Goal: Communication & Community: Share content

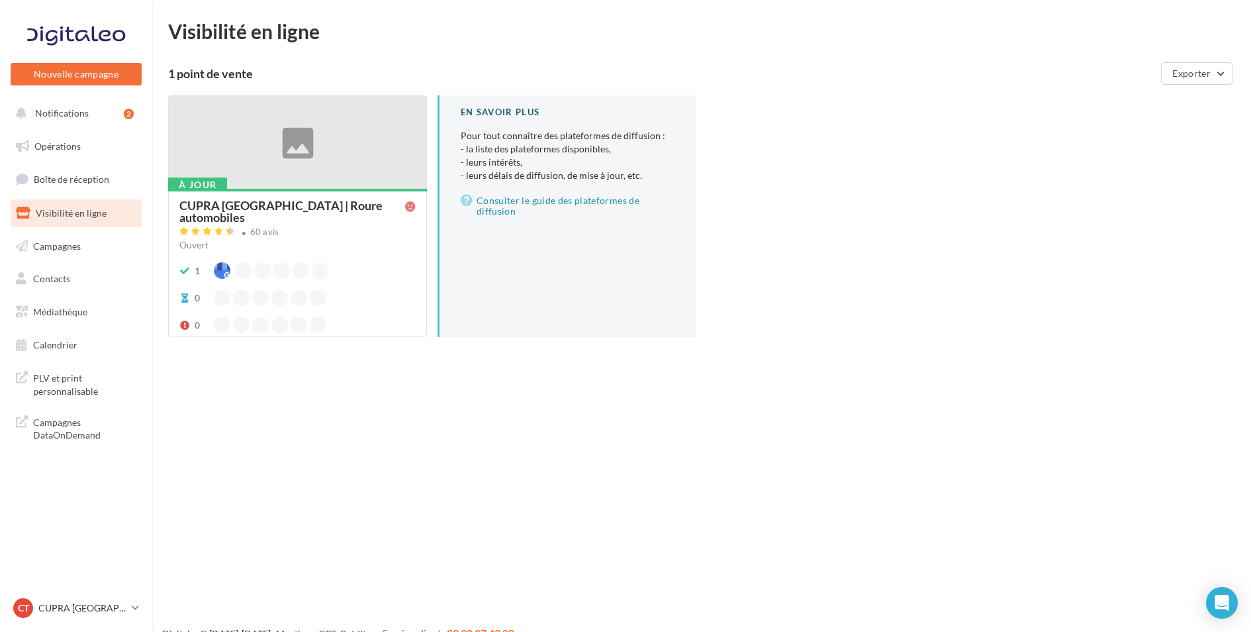
click at [302, 148] on div at bounding box center [298, 143] width 258 height 94
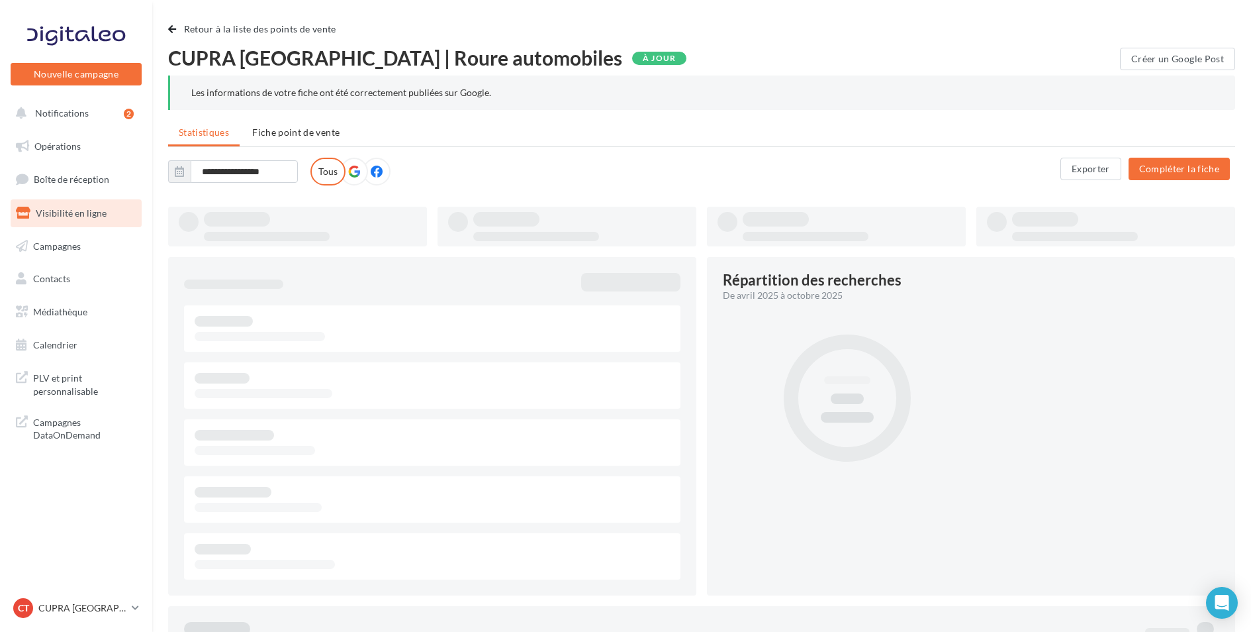
type input "**********"
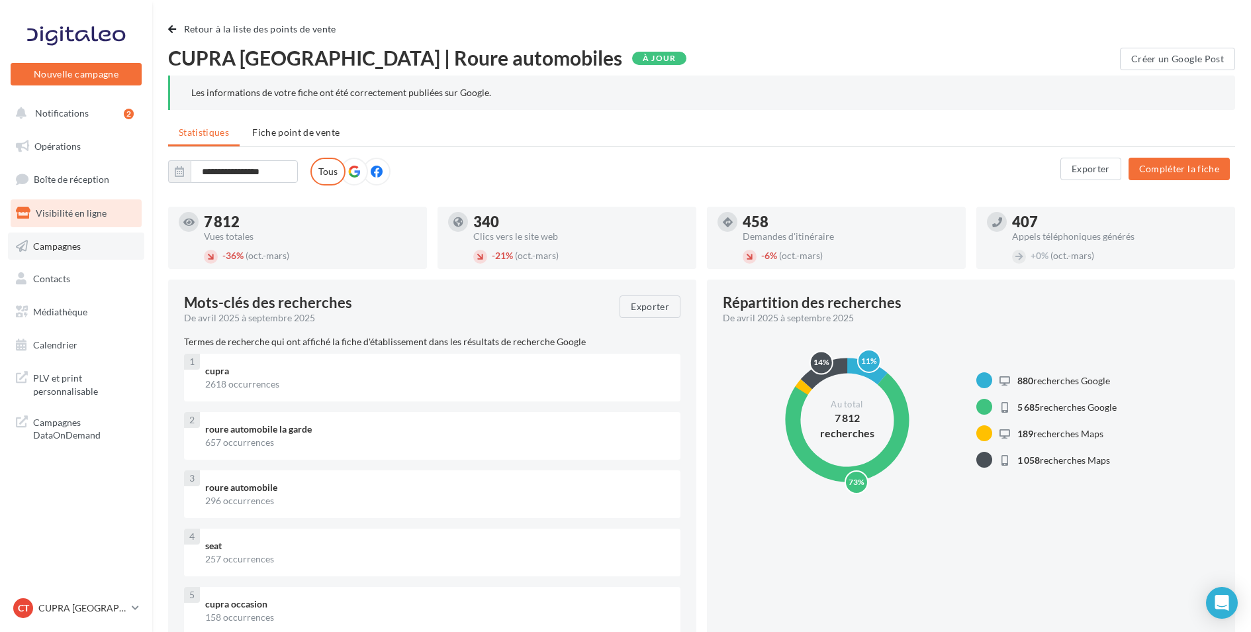
click at [72, 250] on span "Campagnes" at bounding box center [57, 245] width 48 height 11
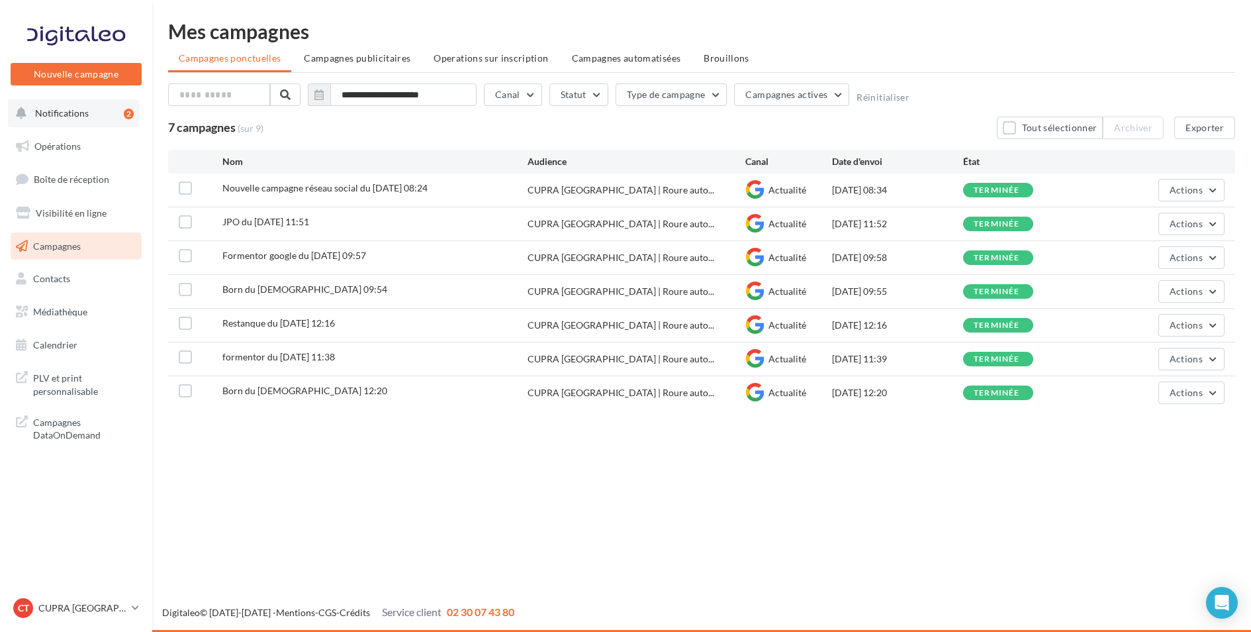
click at [83, 111] on span "Notifications" at bounding box center [62, 112] width 54 height 11
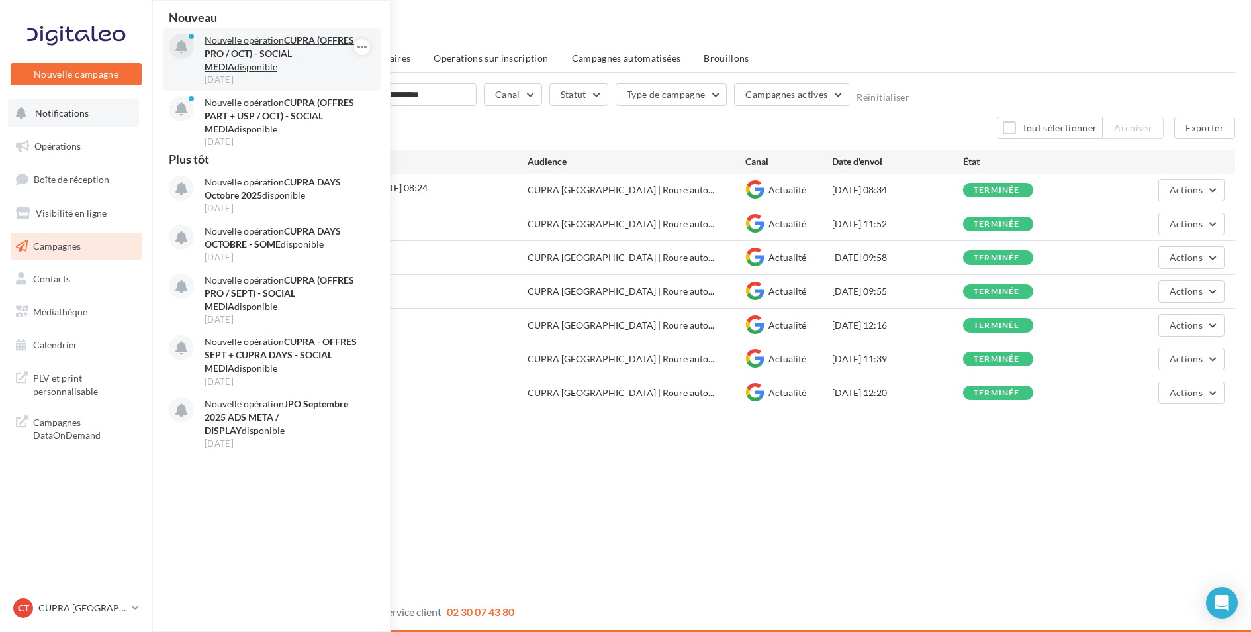
click at [283, 59] on p "Nouvelle opération CUPRA (OFFRES PRO / OCT) - SOCIAL MEDIA disponible" at bounding box center [282, 54] width 154 height 40
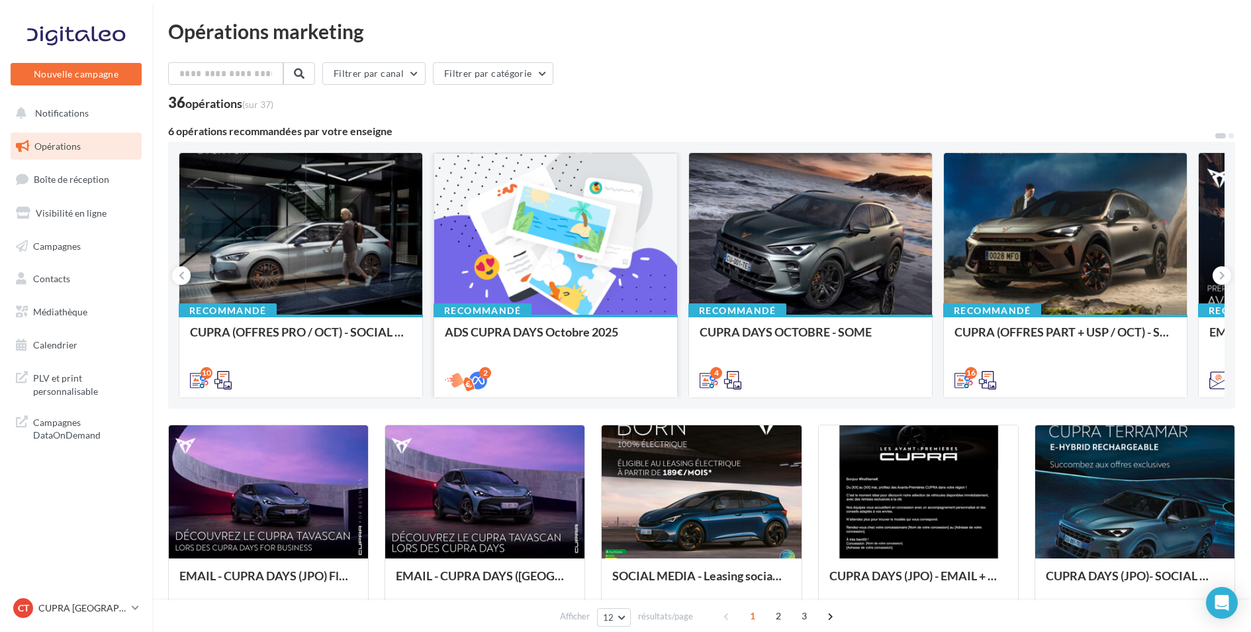
click at [536, 271] on div at bounding box center [555, 234] width 243 height 163
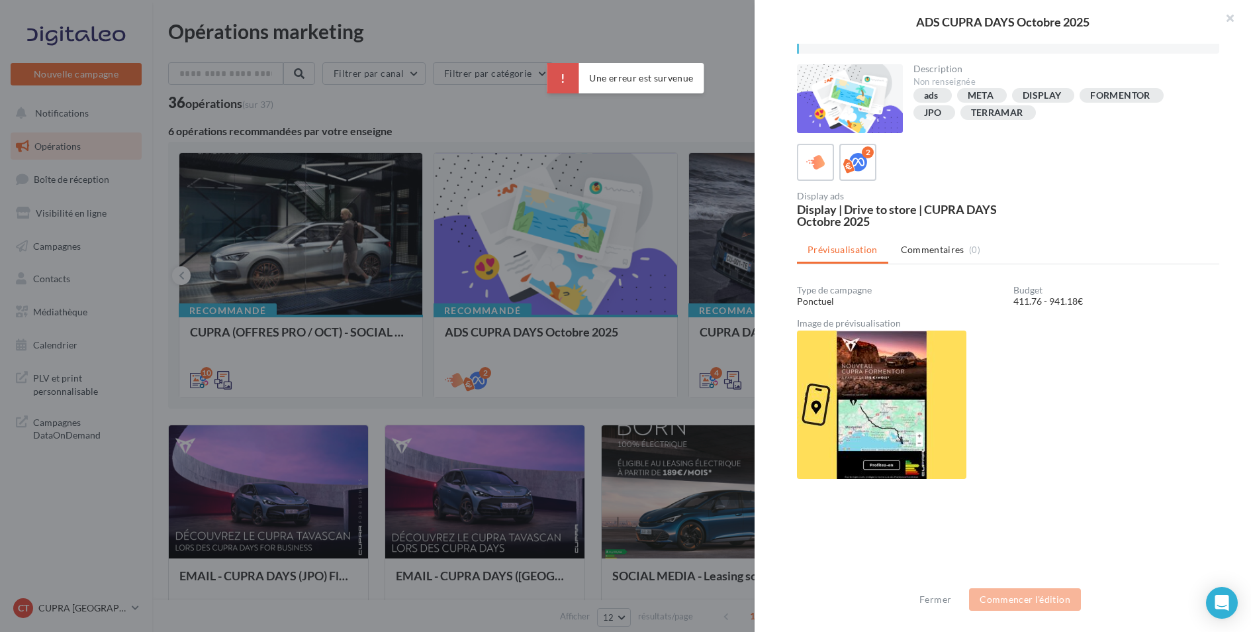
scroll to position [26, 0]
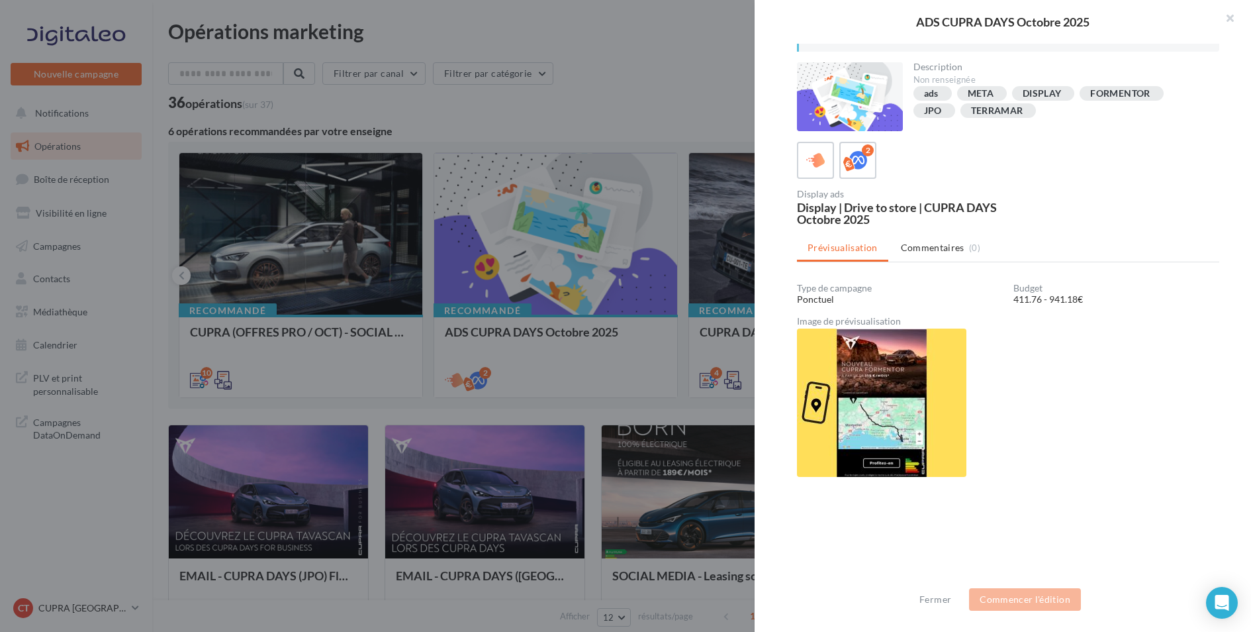
click at [910, 410] on img at bounding box center [881, 402] width 169 height 148
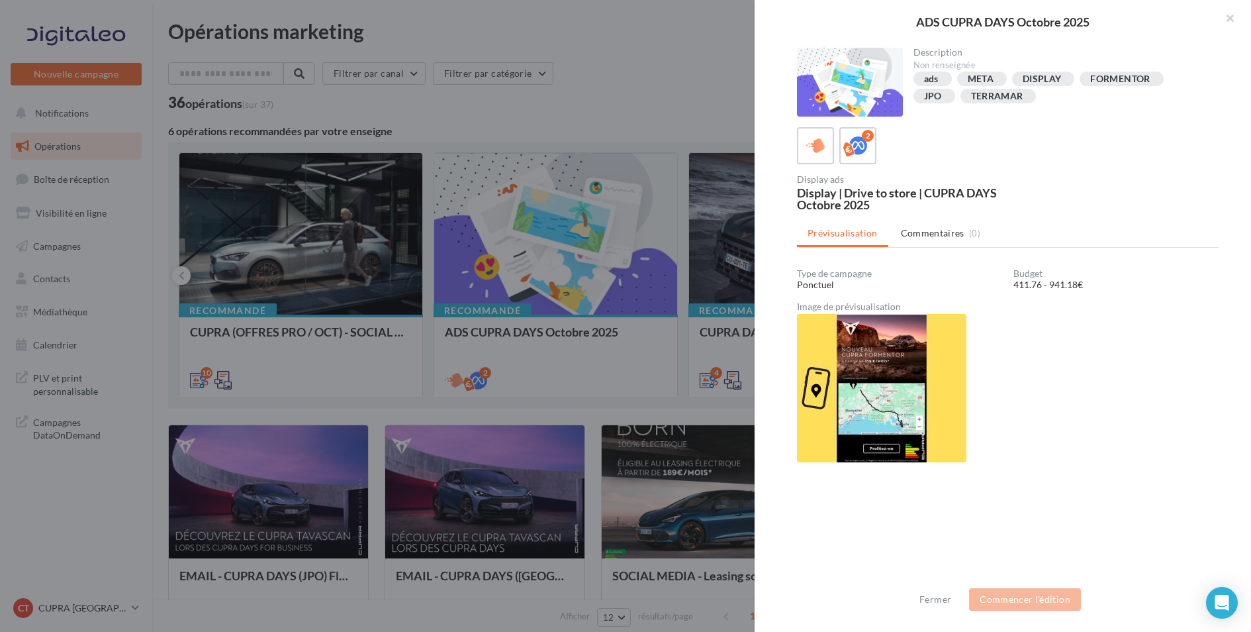
scroll to position [46, 0]
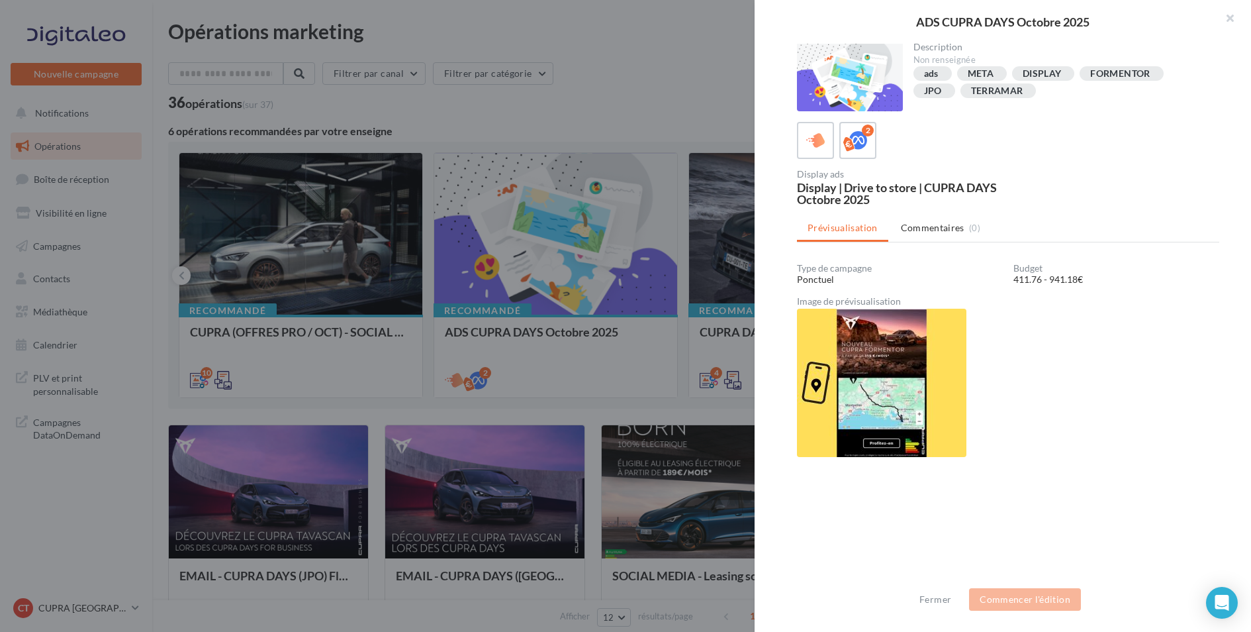
click at [330, 282] on div at bounding box center [625, 316] width 1251 height 632
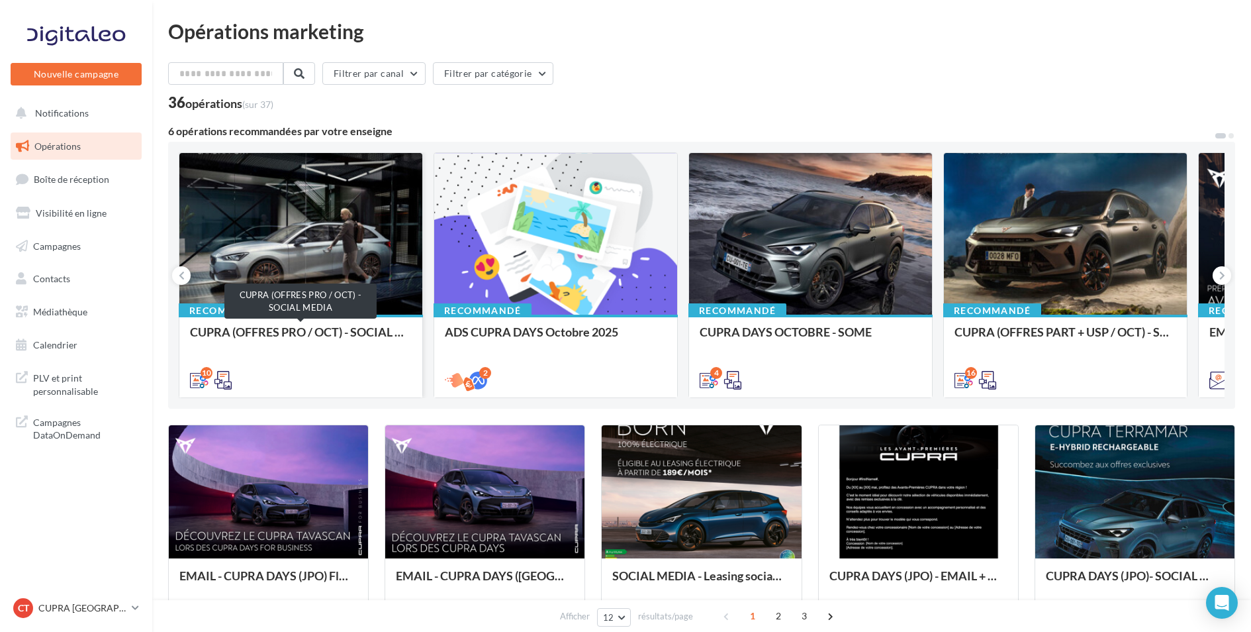
click at [326, 328] on div "CUPRA (OFFRES PRO / OCT) - SOCIAL MEDIA" at bounding box center [301, 338] width 222 height 26
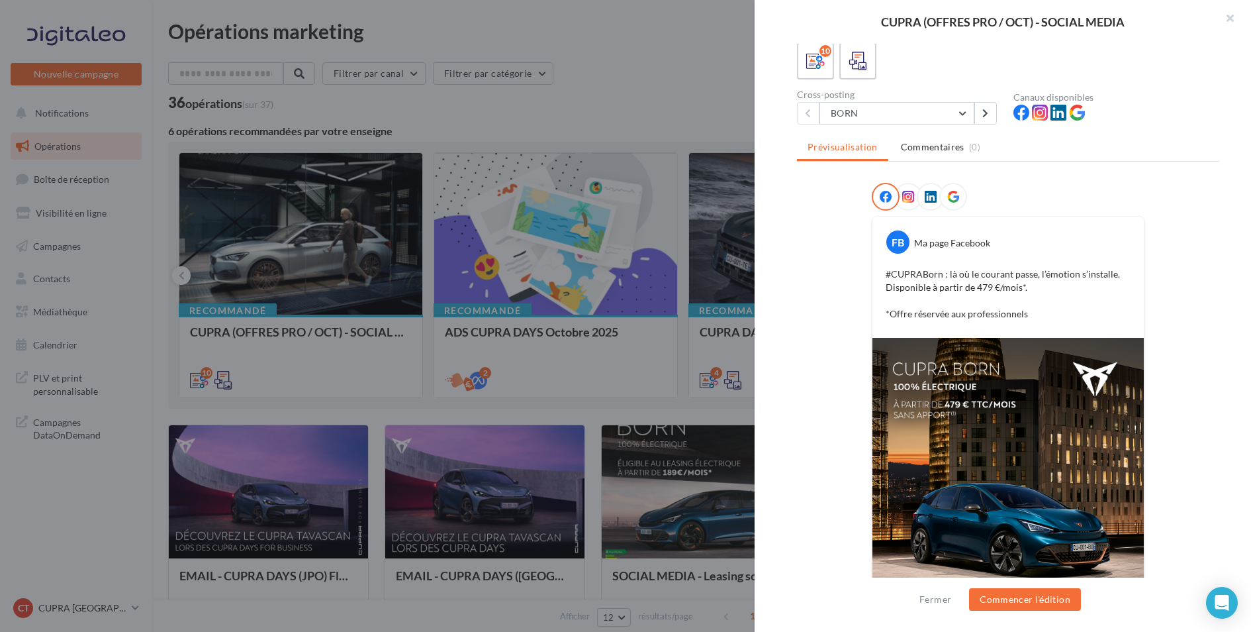
scroll to position [77, 0]
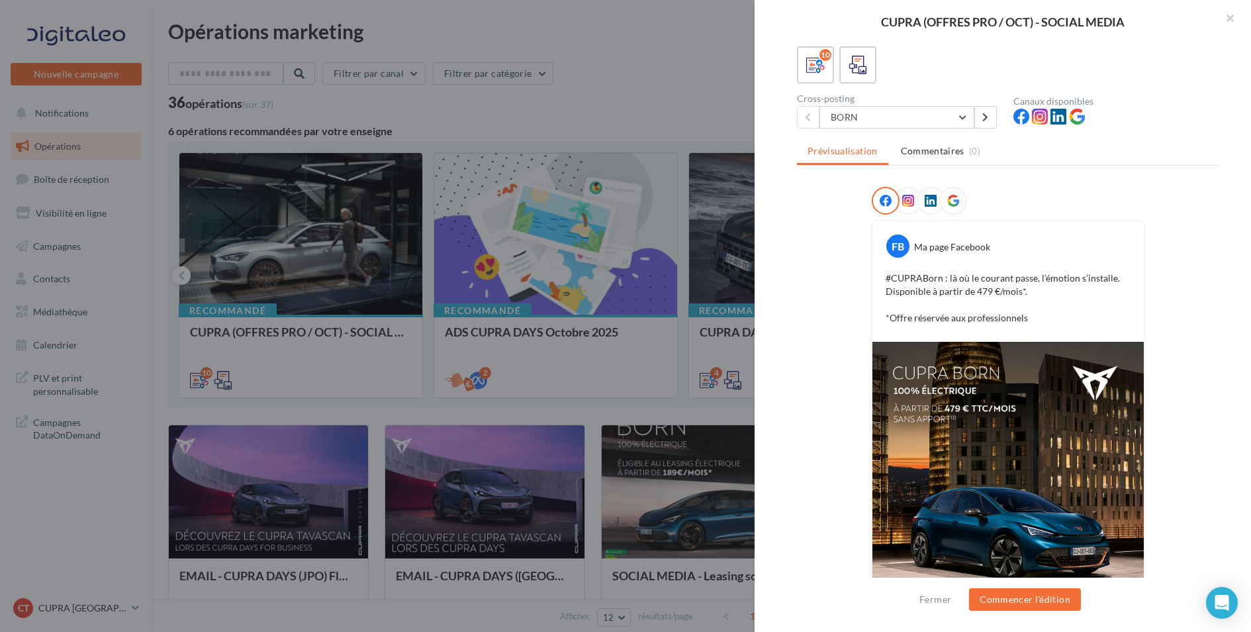
click at [933, 103] on div "Cross-posting BORN BORN NOUVELLE BORN FORMENTOR FORMENTOR PHEV LEON SP LEON SP …" at bounding box center [905, 111] width 216 height 34
click at [938, 122] on button "BORN" at bounding box center [897, 117] width 155 height 23
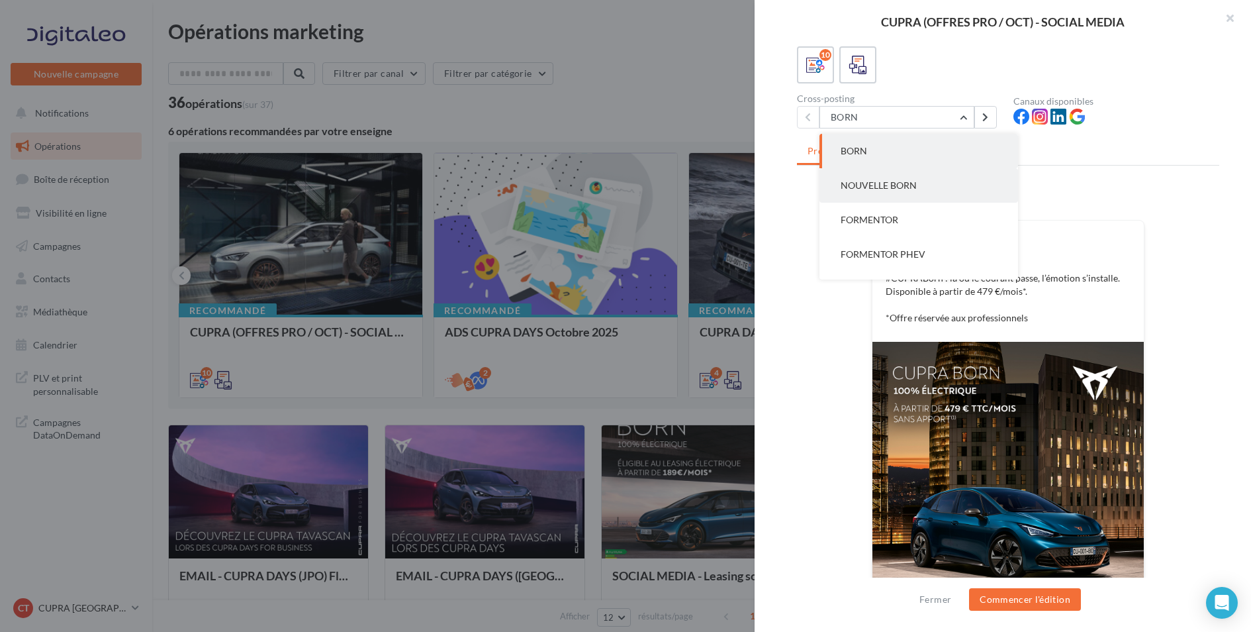
click at [933, 187] on button "NOUVELLE BORN" at bounding box center [919, 185] width 199 height 34
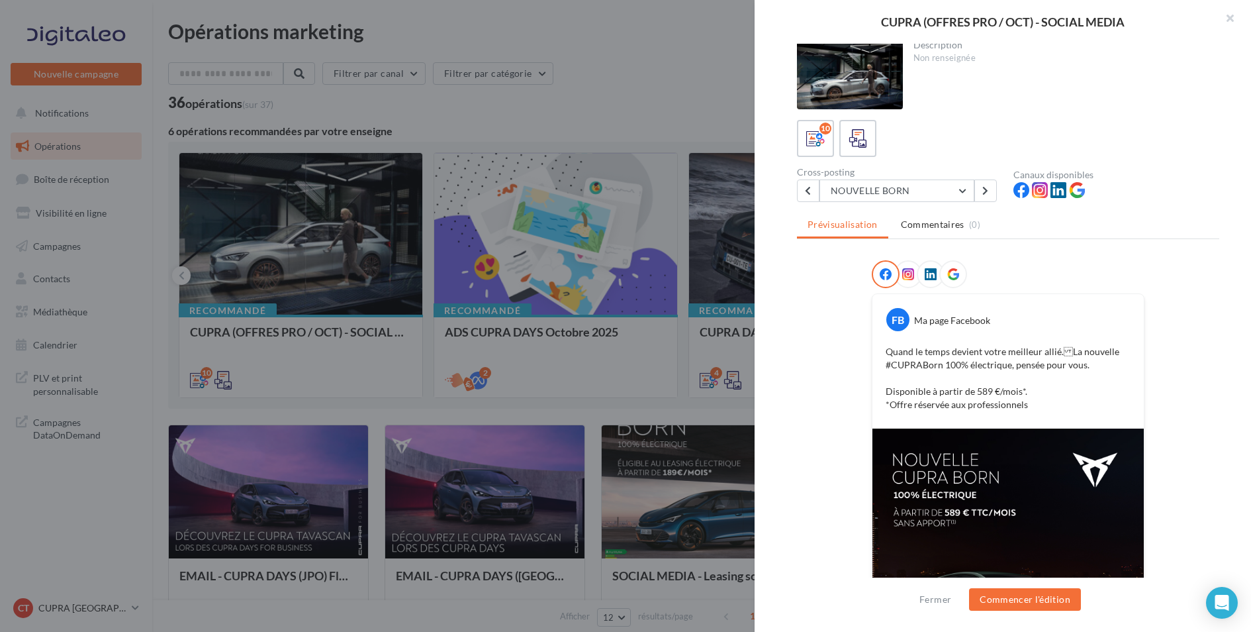
scroll to position [0, 0]
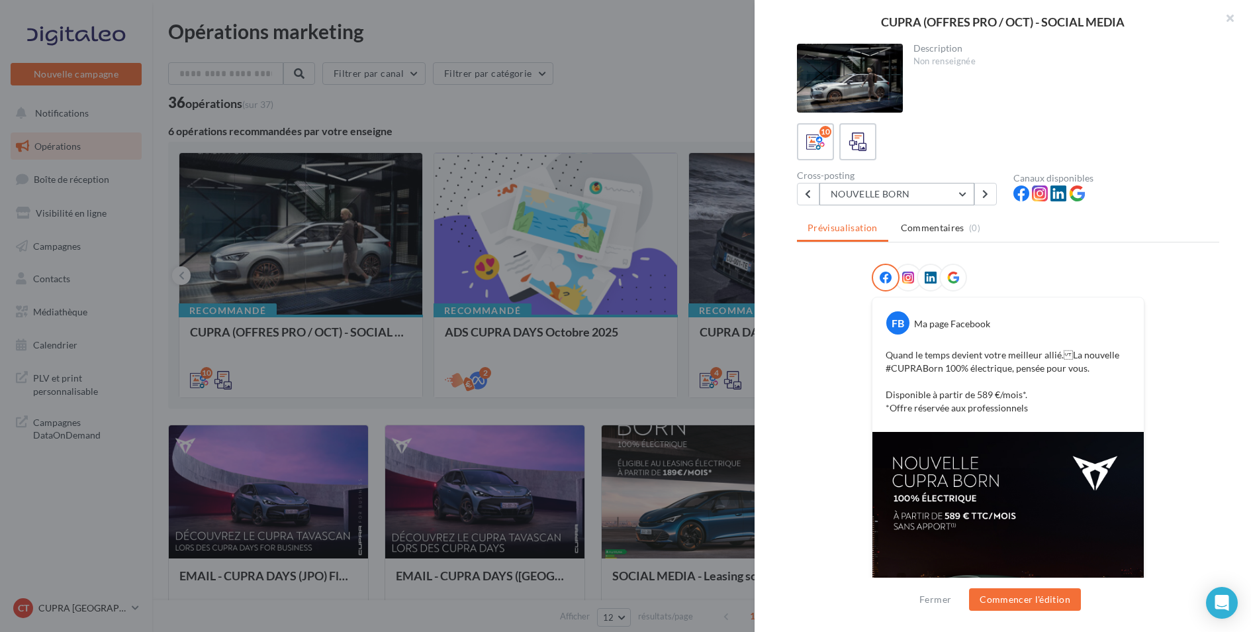
click at [919, 194] on button "NOUVELLE BORN" at bounding box center [897, 194] width 155 height 23
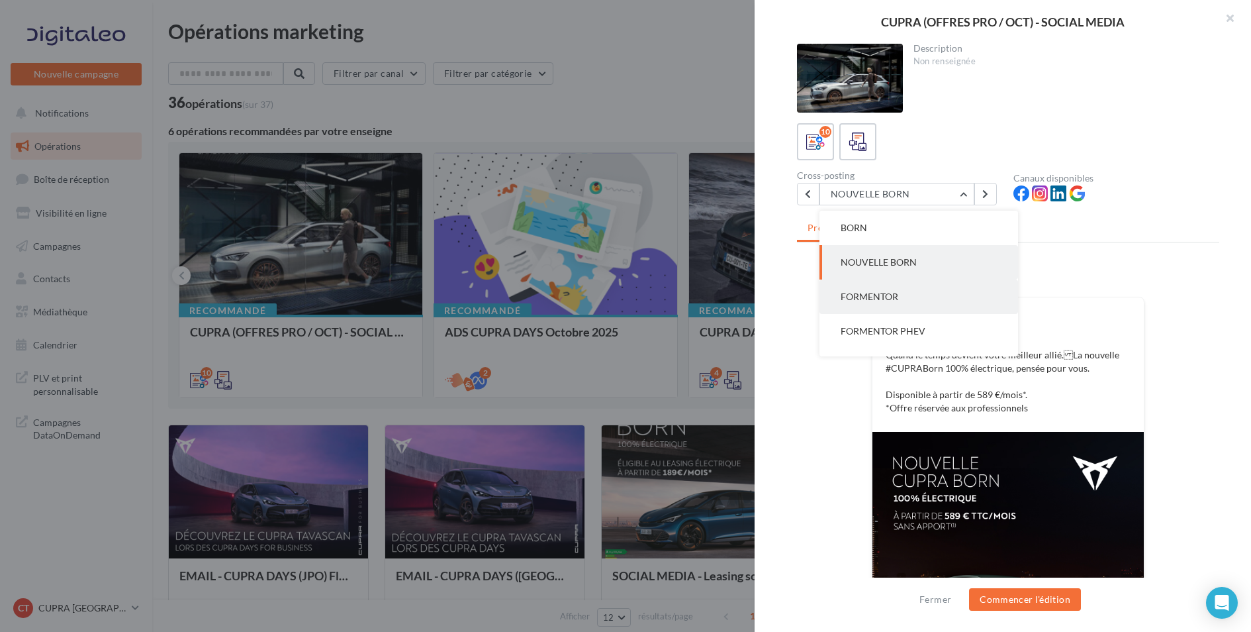
click at [932, 281] on button "FORMENTOR" at bounding box center [919, 296] width 199 height 34
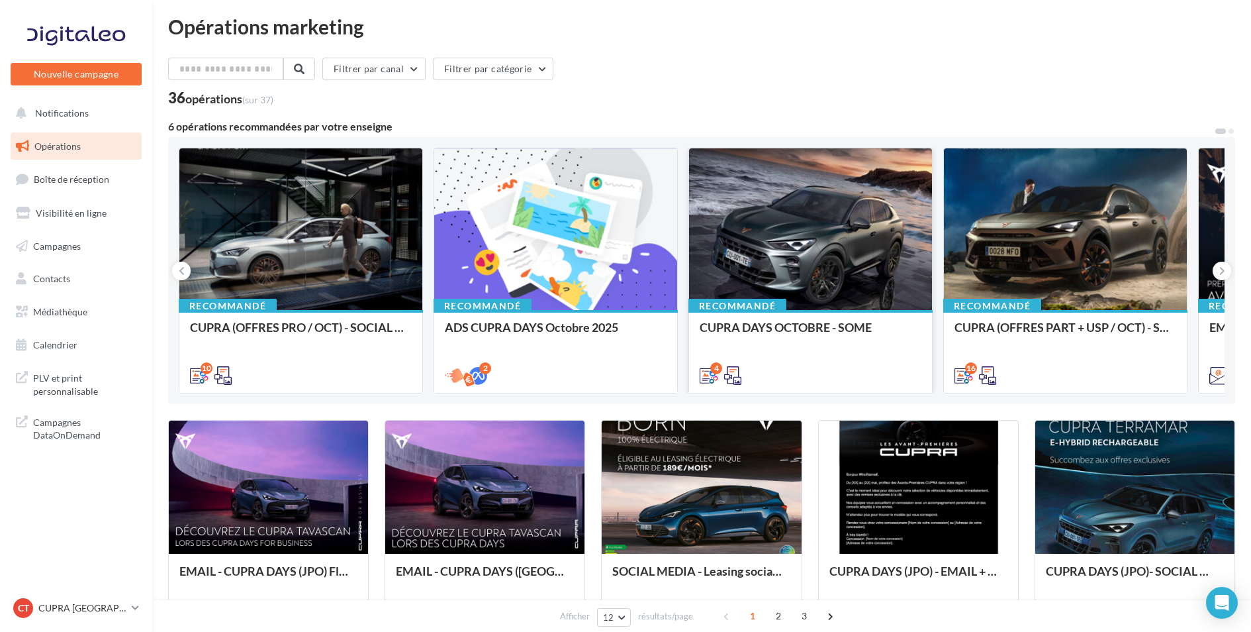
scroll to position [2, 0]
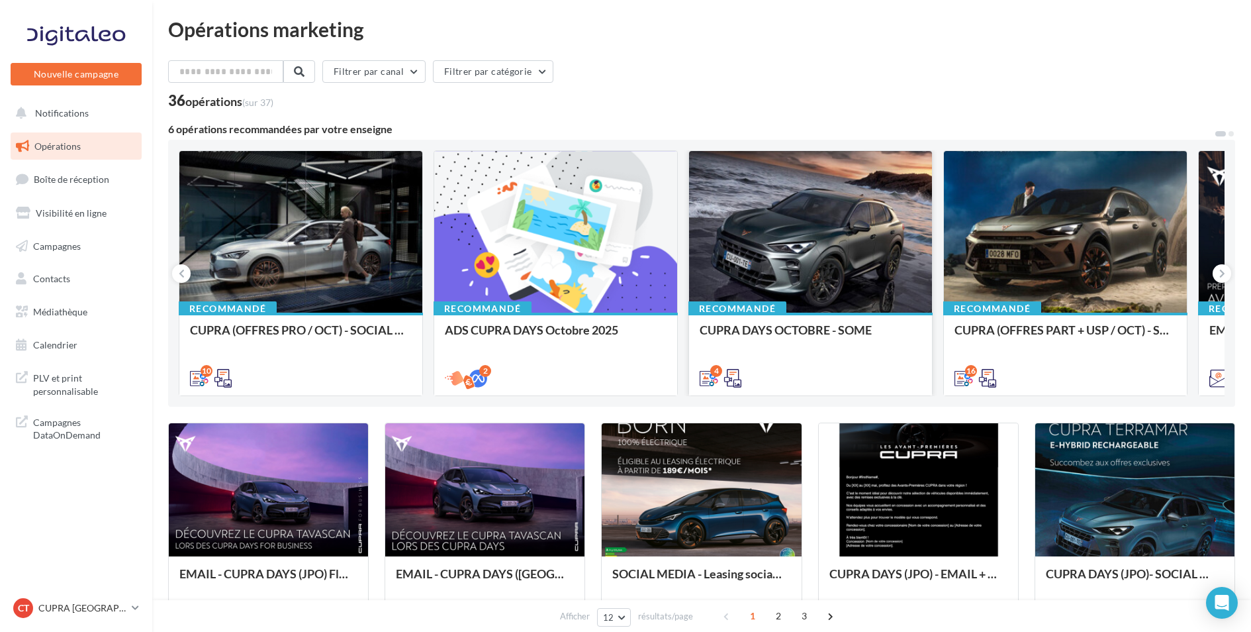
click at [776, 299] on div at bounding box center [810, 232] width 243 height 163
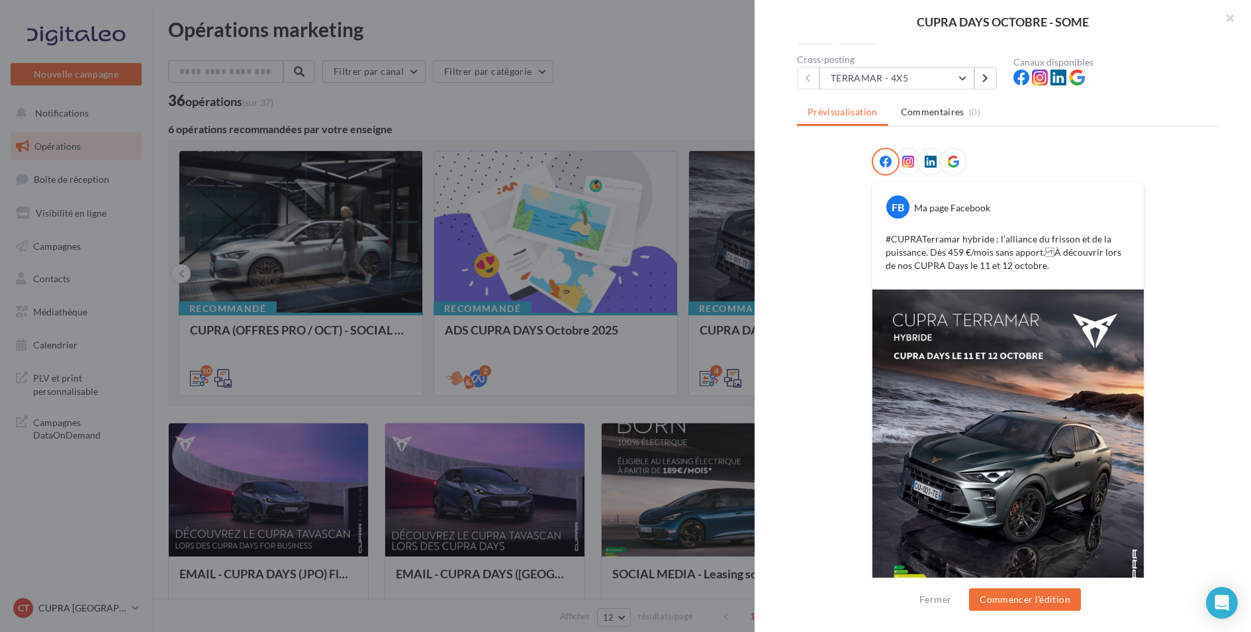
scroll to position [97, 0]
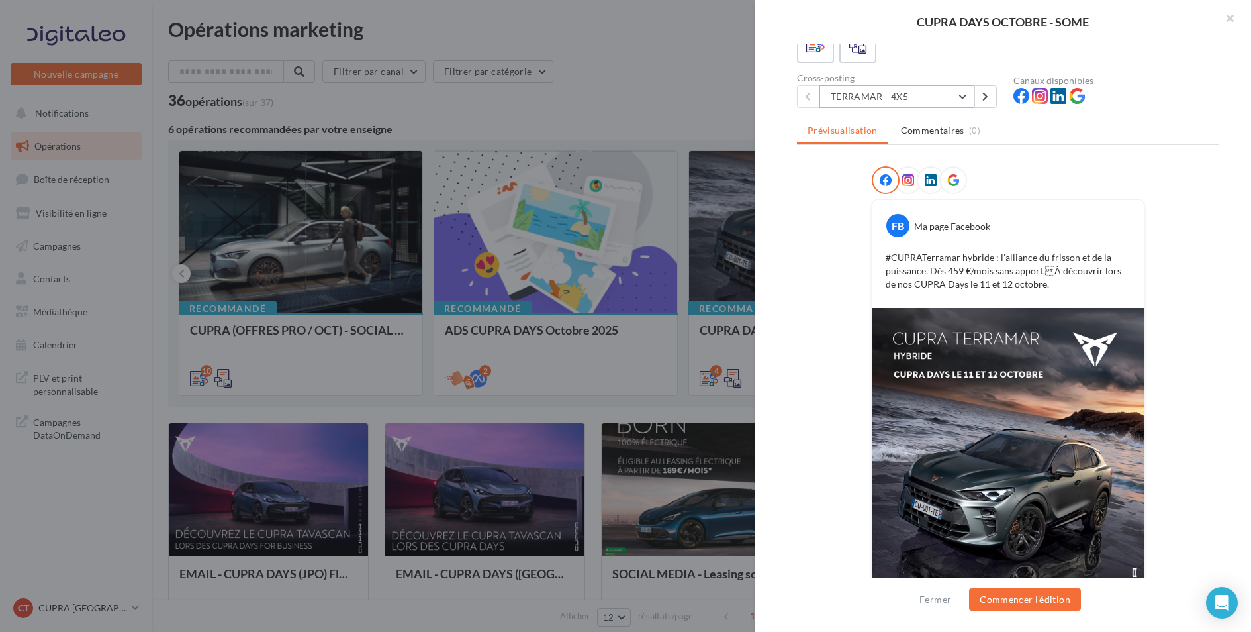
click at [913, 98] on button "TERRAMAR - 4X5" at bounding box center [897, 96] width 155 height 23
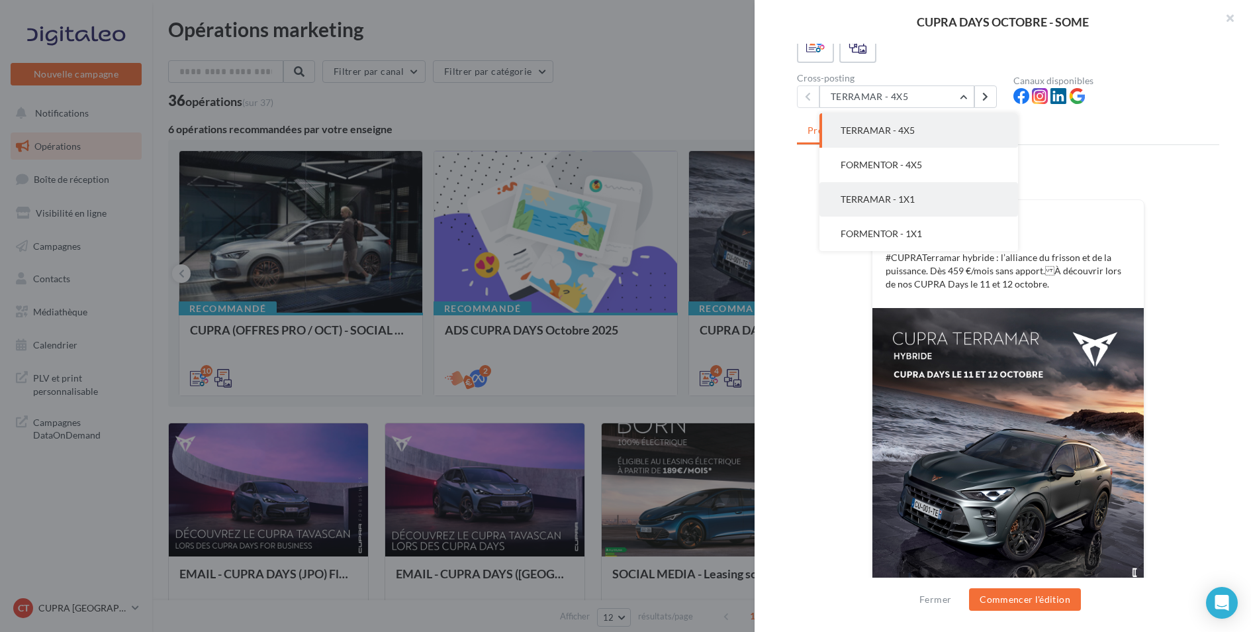
click at [923, 203] on button "TERRAMAR - 1X1" at bounding box center [919, 199] width 199 height 34
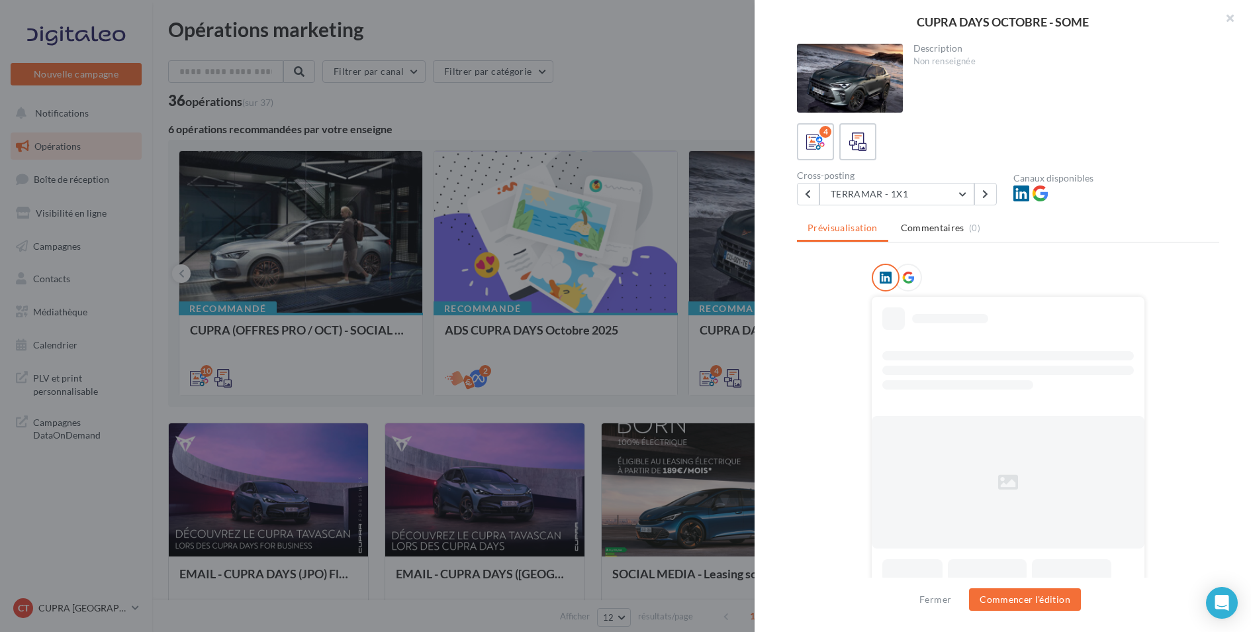
scroll to position [5, 0]
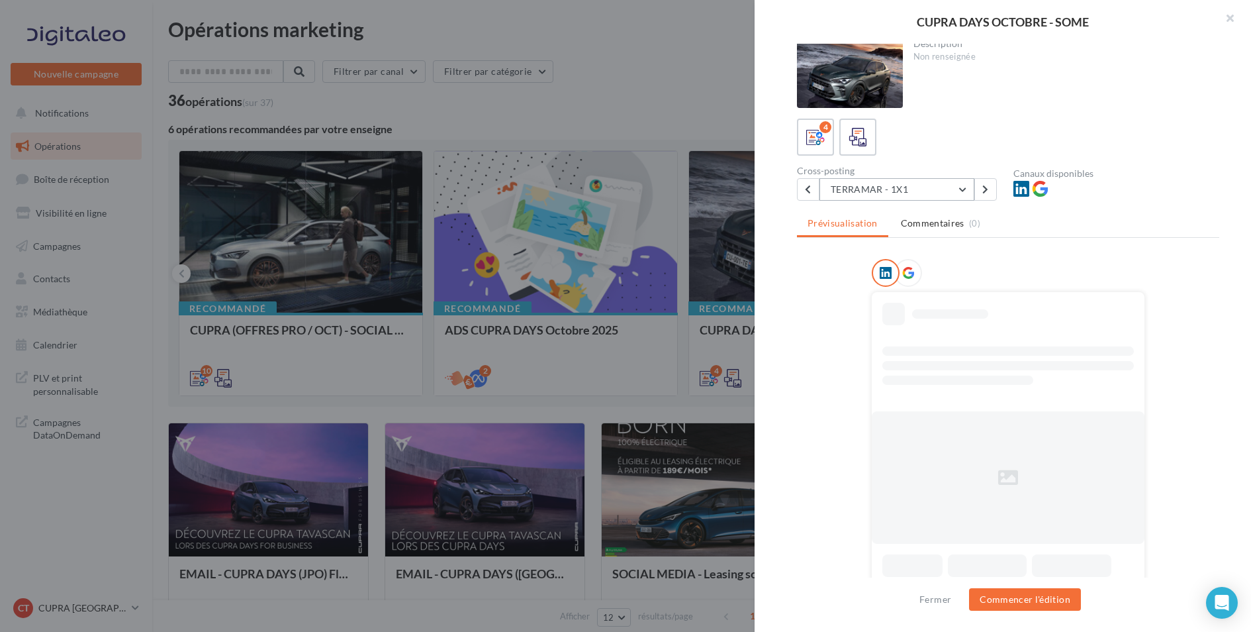
click at [932, 193] on button "TERRAMAR - 1X1" at bounding box center [897, 189] width 155 height 23
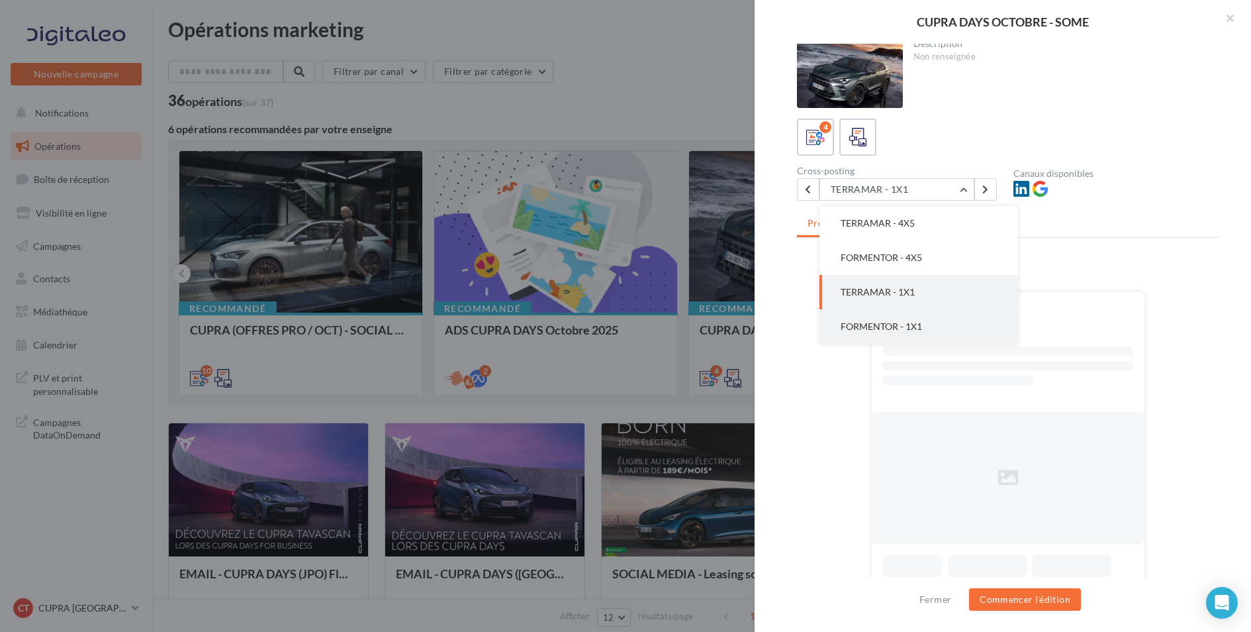
click at [904, 323] on span "FORMENTOR - 1X1" at bounding box center [881, 325] width 81 height 11
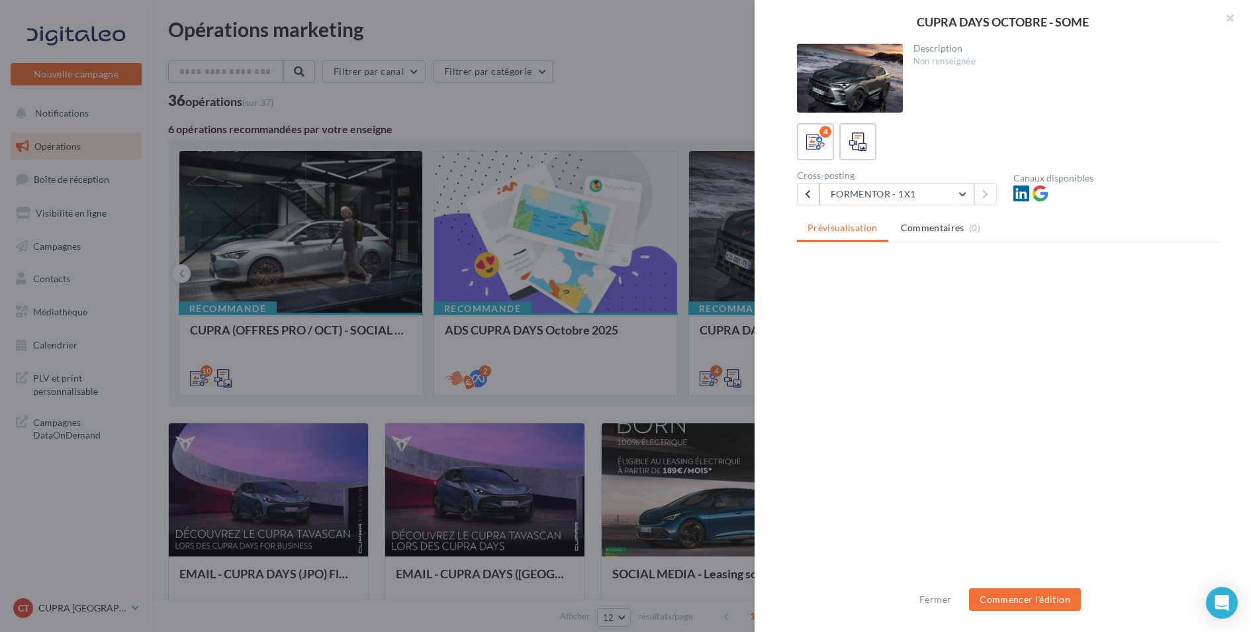
scroll to position [0, 0]
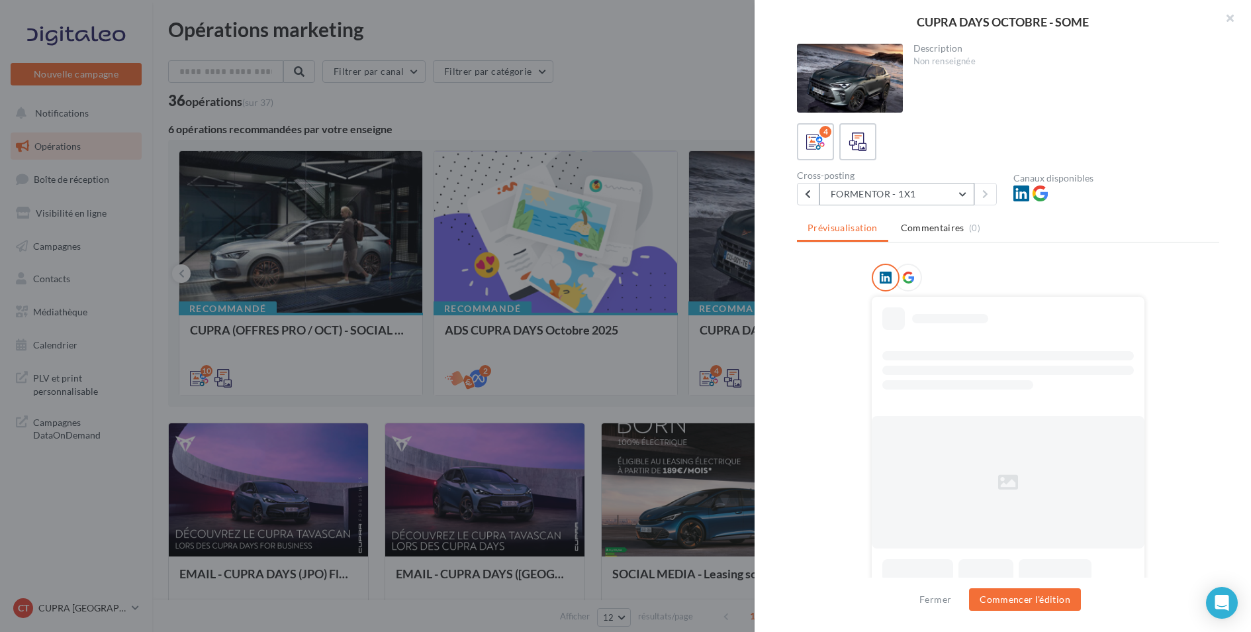
click at [927, 193] on button "FORMENTOR - 1X1" at bounding box center [897, 194] width 155 height 23
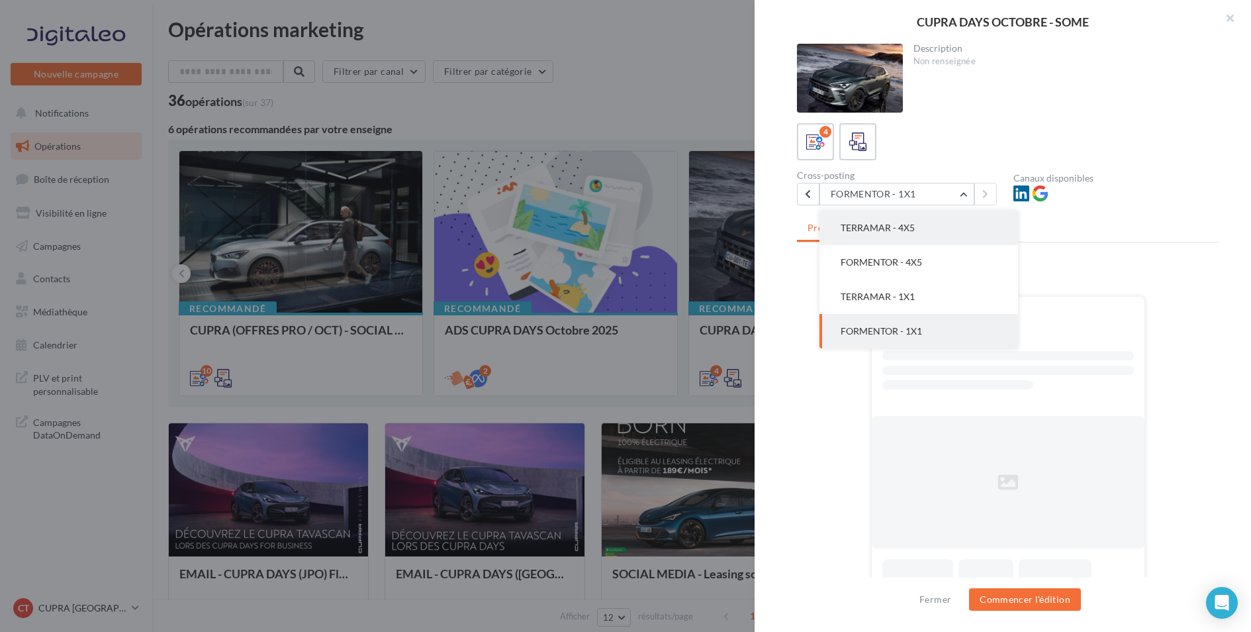
click at [924, 231] on button "TERRAMAR - 4X5" at bounding box center [919, 228] width 199 height 34
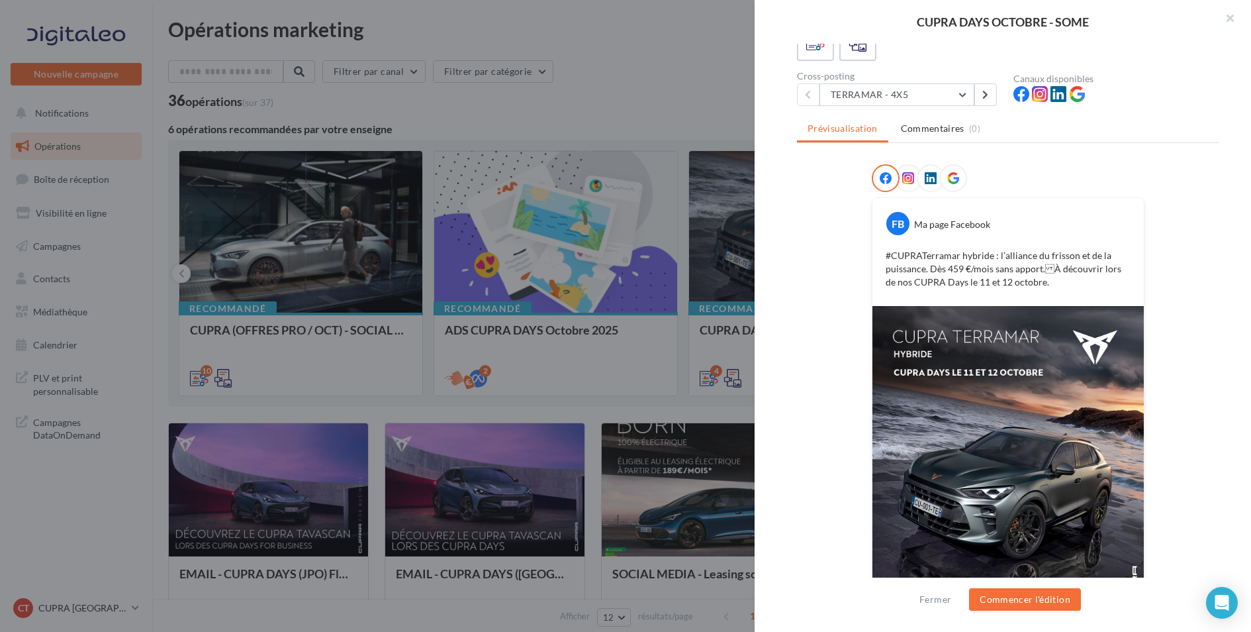
scroll to position [100, 0]
click at [894, 103] on button "TERRAMAR - 4X5" at bounding box center [897, 94] width 155 height 23
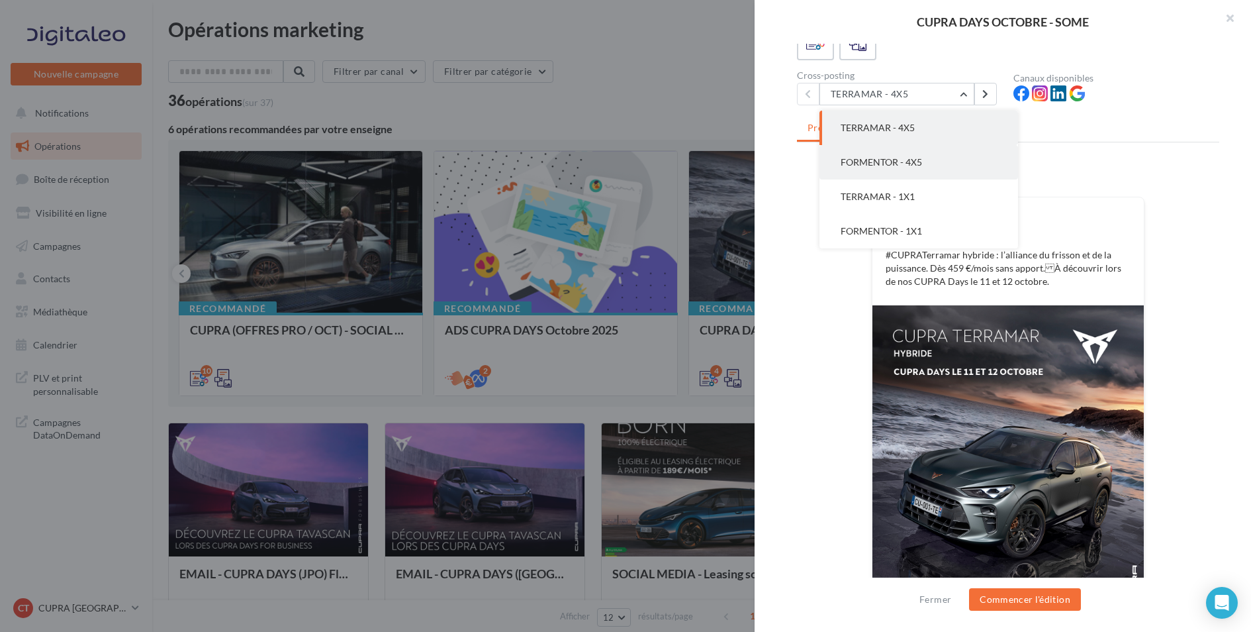
click at [907, 163] on span "FORMENTOR - 4X5" at bounding box center [881, 161] width 81 height 11
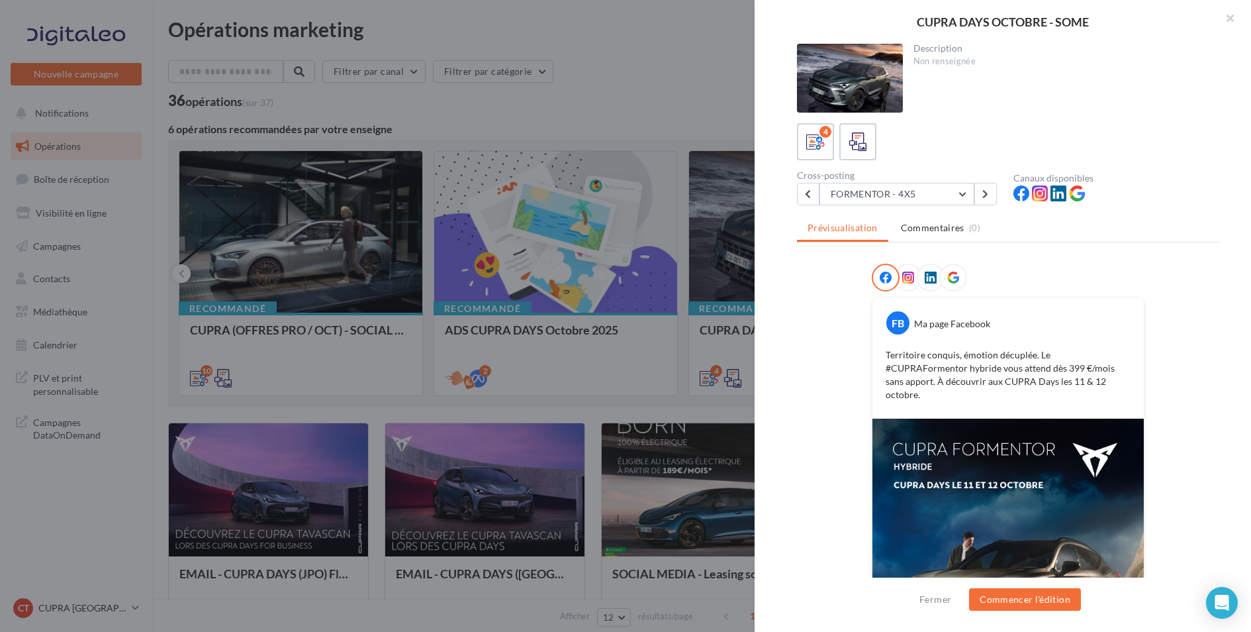
scroll to position [172, 0]
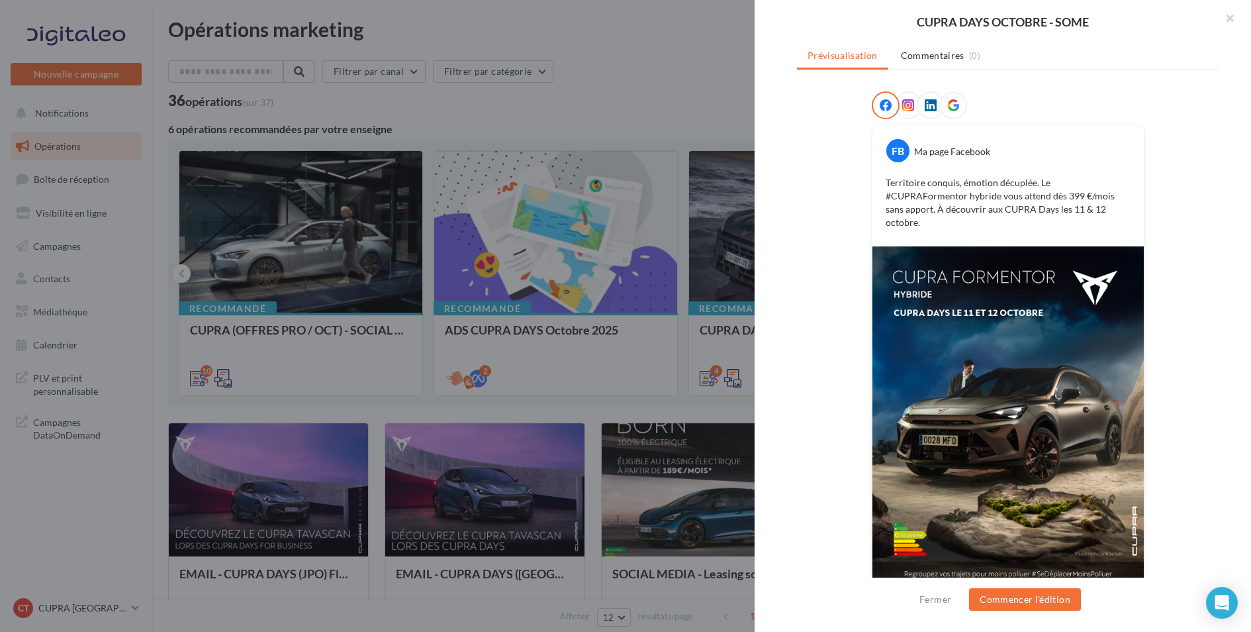
click at [697, 107] on div at bounding box center [625, 316] width 1251 height 632
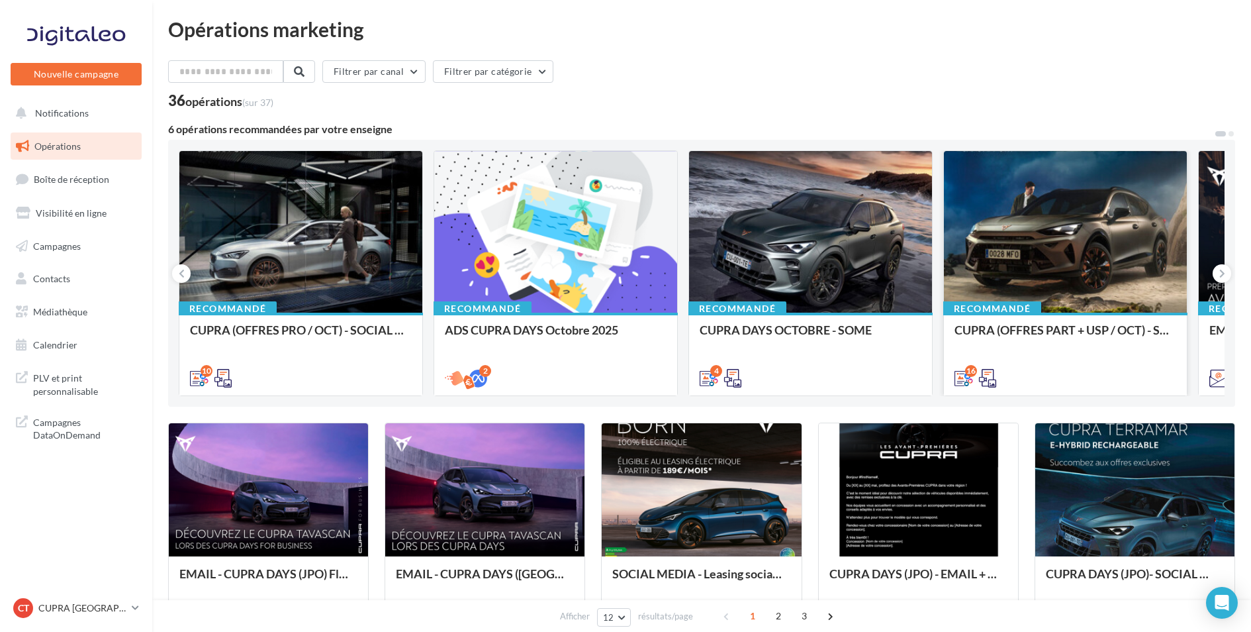
click at [1102, 289] on div at bounding box center [1065, 232] width 243 height 163
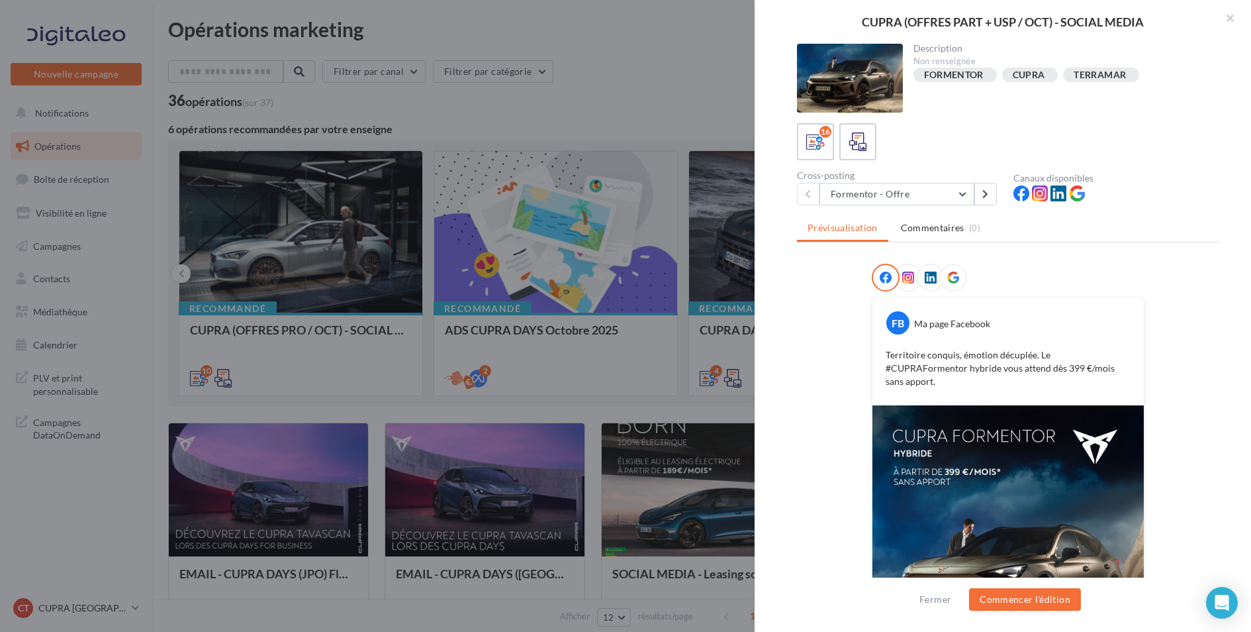
scroll to position [12, 0]
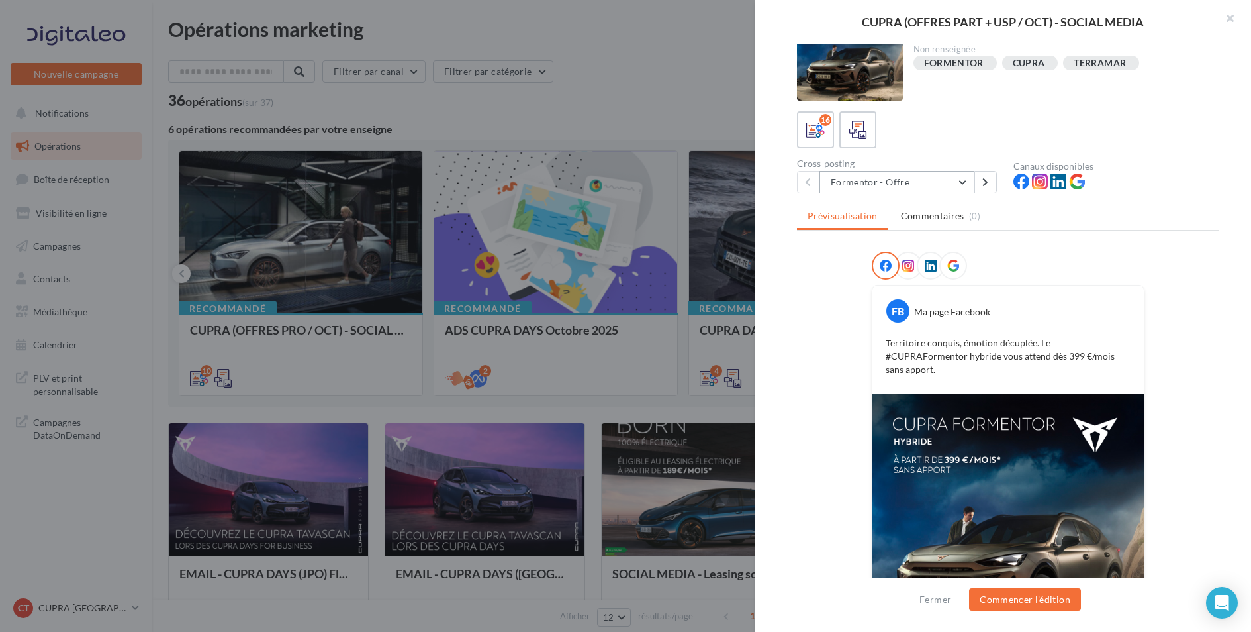
click at [953, 179] on button "Formentor - Offre" at bounding box center [897, 182] width 155 height 23
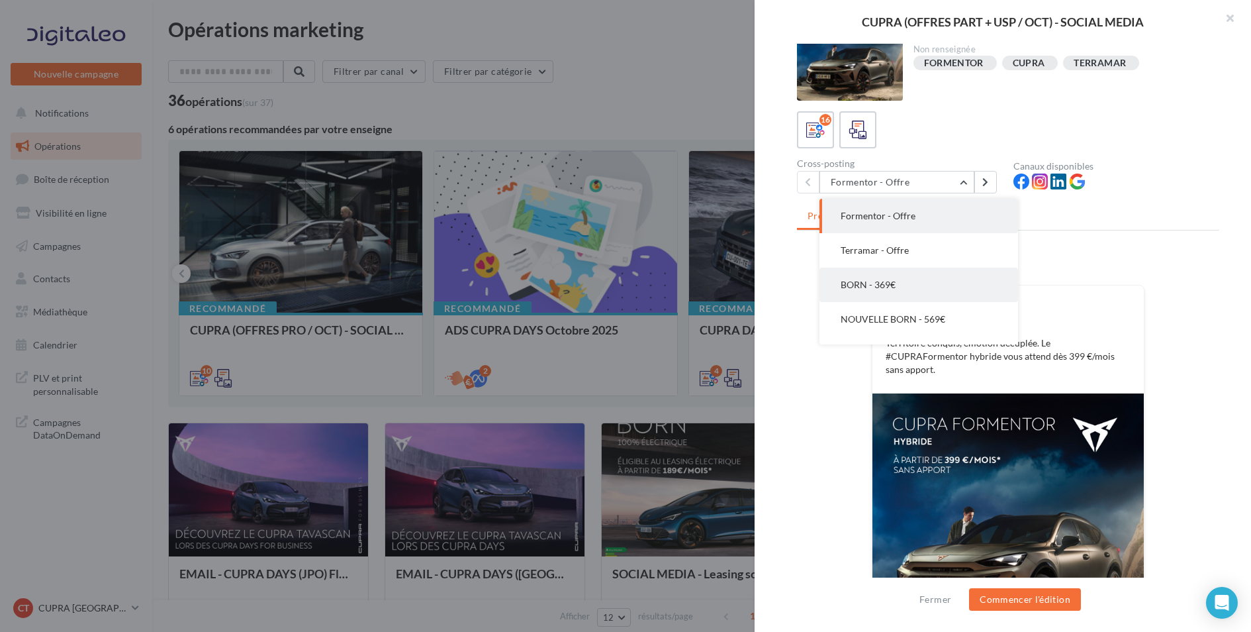
click at [953, 287] on button "BORN - 369€" at bounding box center [919, 284] width 199 height 34
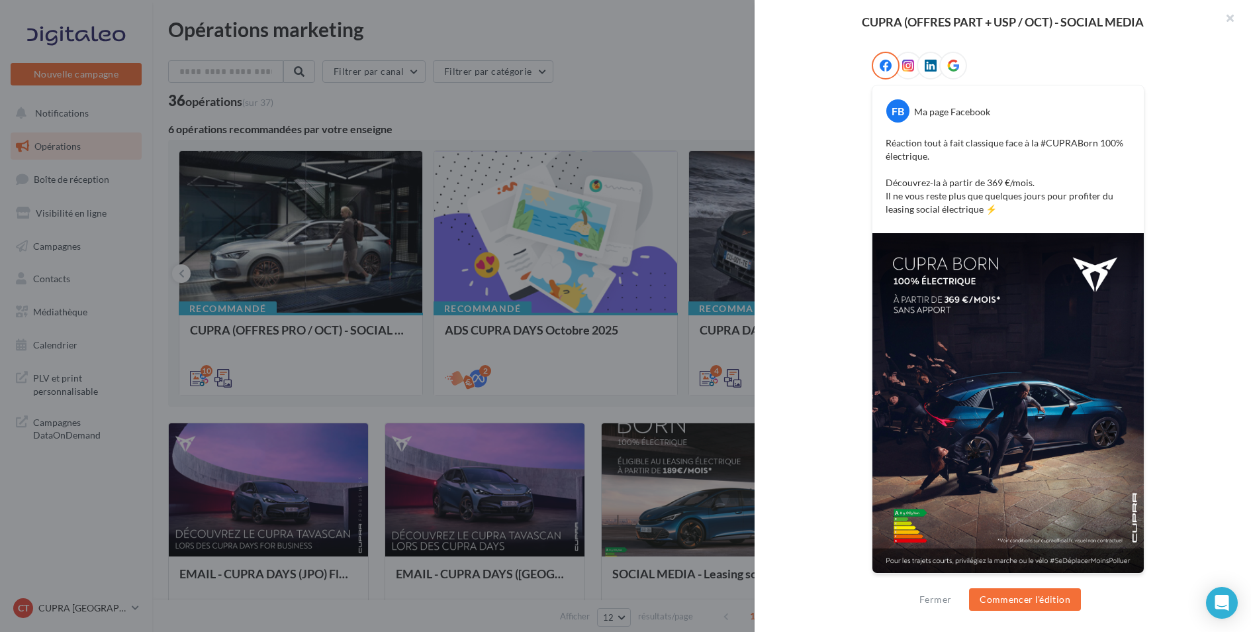
scroll to position [0, 0]
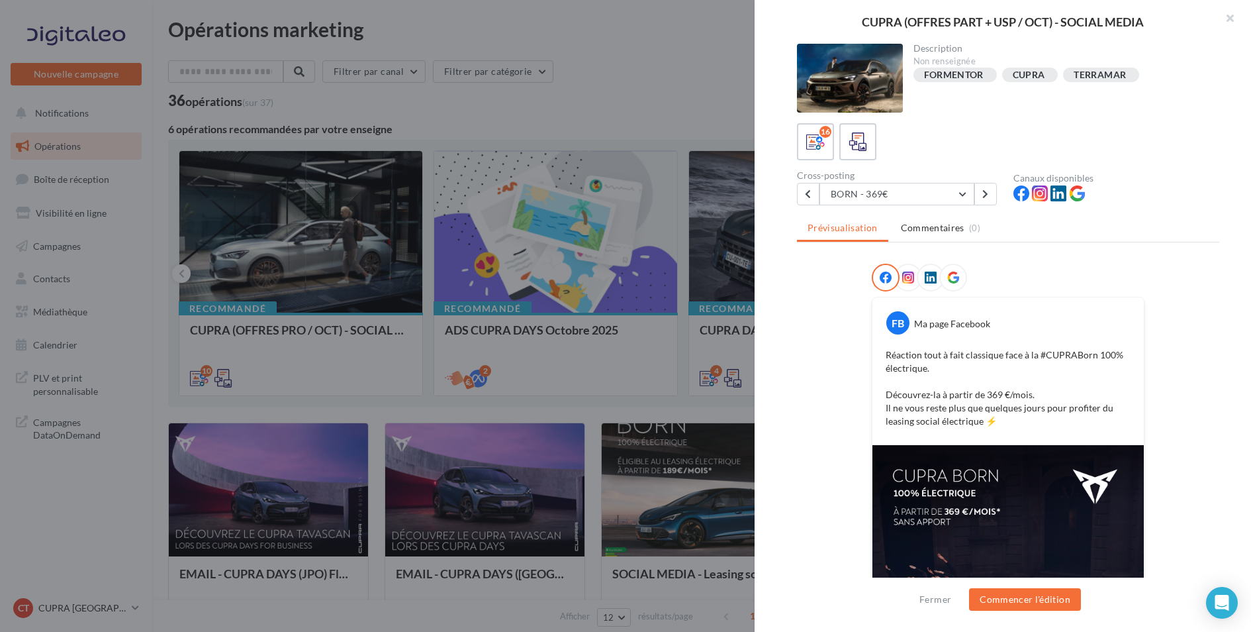
click at [552, 64] on div at bounding box center [625, 316] width 1251 height 632
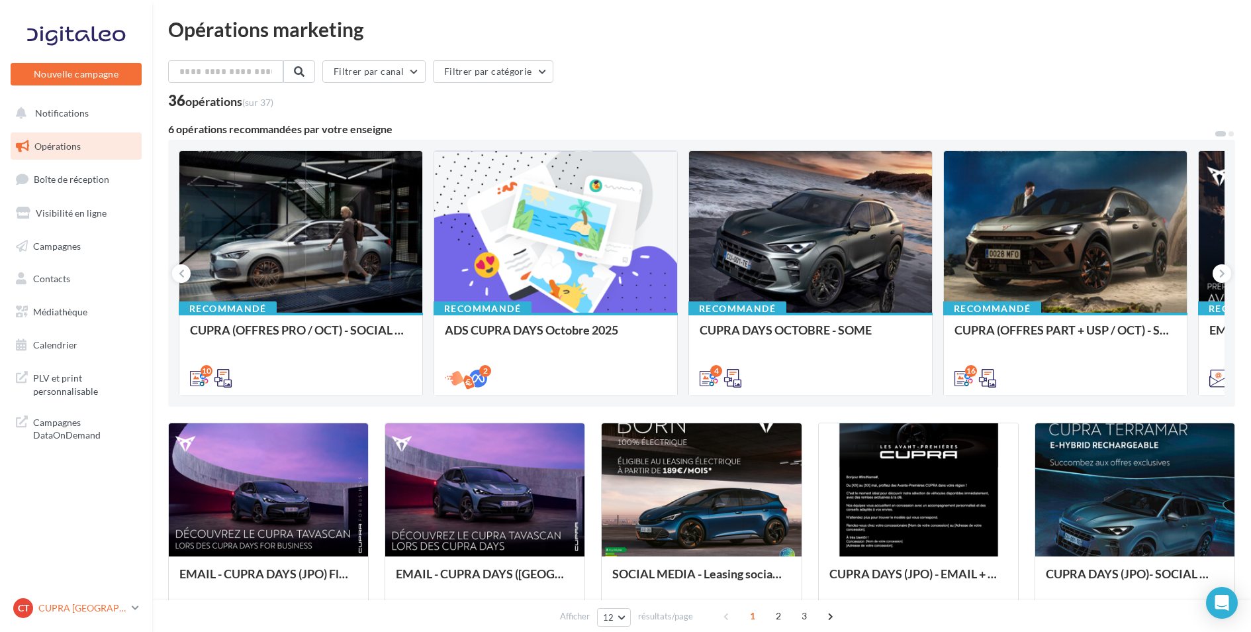
click at [96, 601] on p "CUPRA [GEOGRAPHIC_DATA]" at bounding box center [82, 607] width 88 height 13
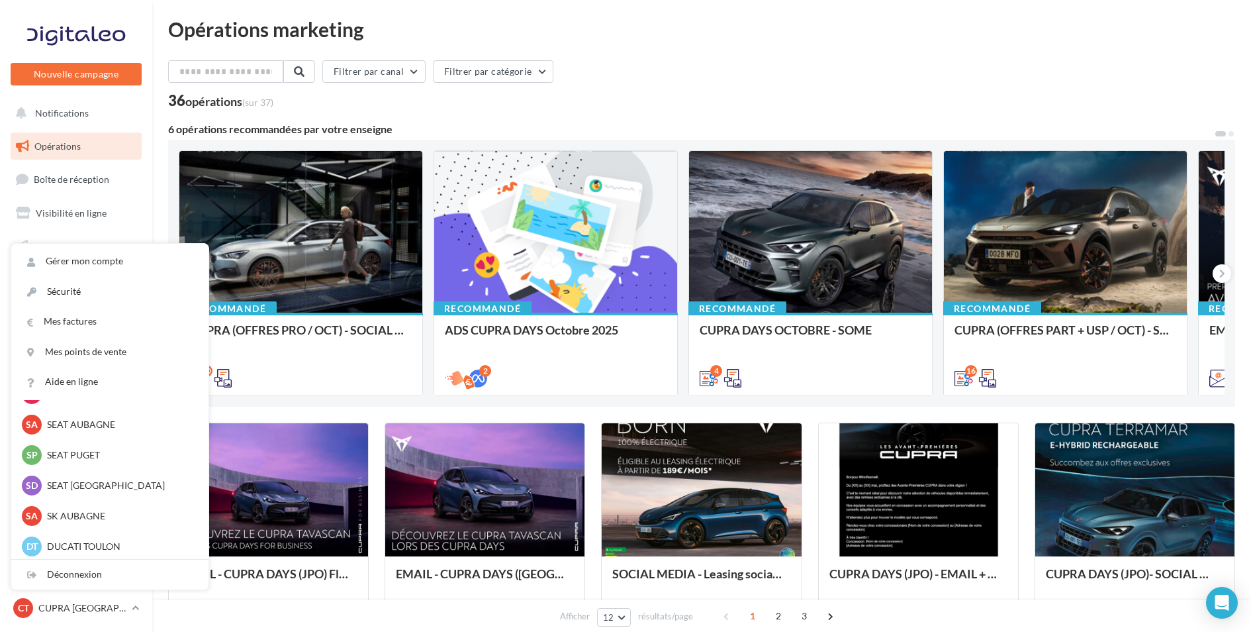
scroll to position [183, 0]
click at [107, 510] on p "SK AUBAGNE" at bounding box center [120, 512] width 146 height 13
click at [104, 546] on p "DUCATI TOULON" at bounding box center [120, 543] width 146 height 13
